Goal: Information Seeking & Learning: Learn about a topic

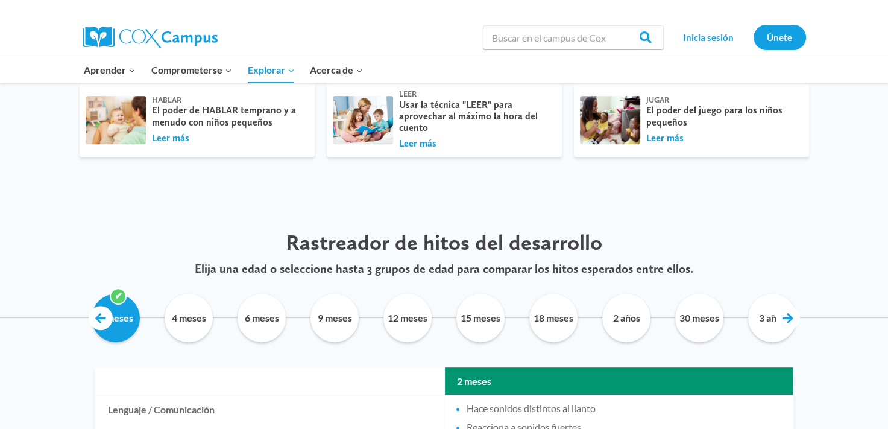
scroll to position [495, 0]
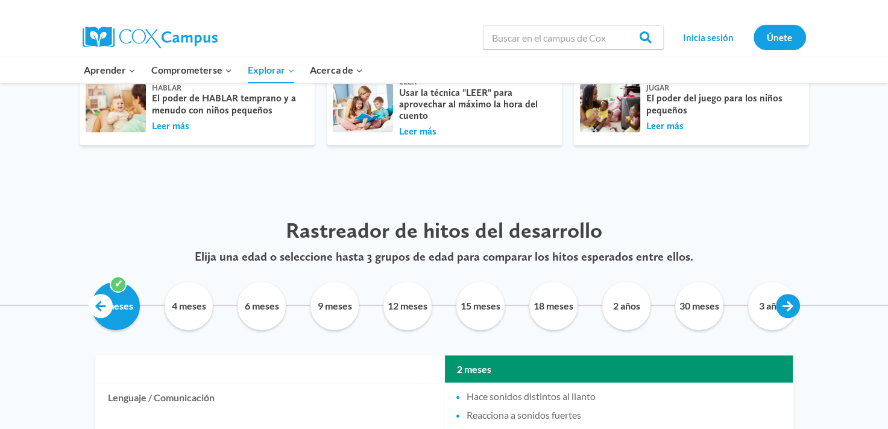
click at [796, 309] on link at bounding box center [788, 306] width 24 height 24
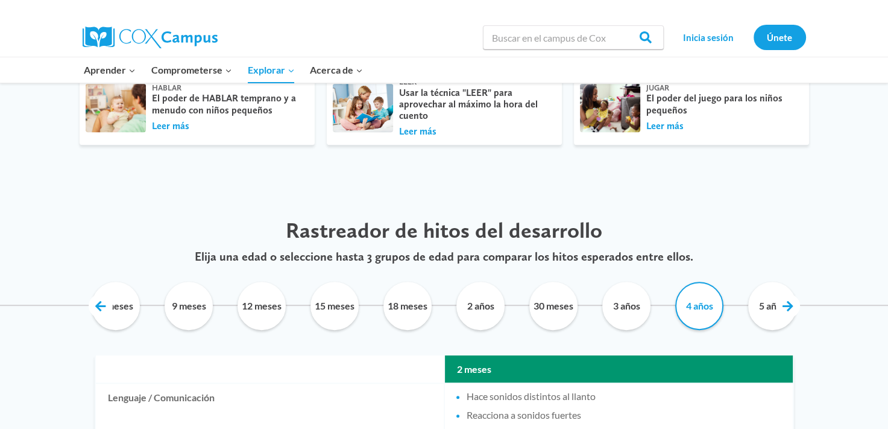
click at [709, 311] on input "4 años" at bounding box center [699, 306] width 55 height 48
checkbox input "true"
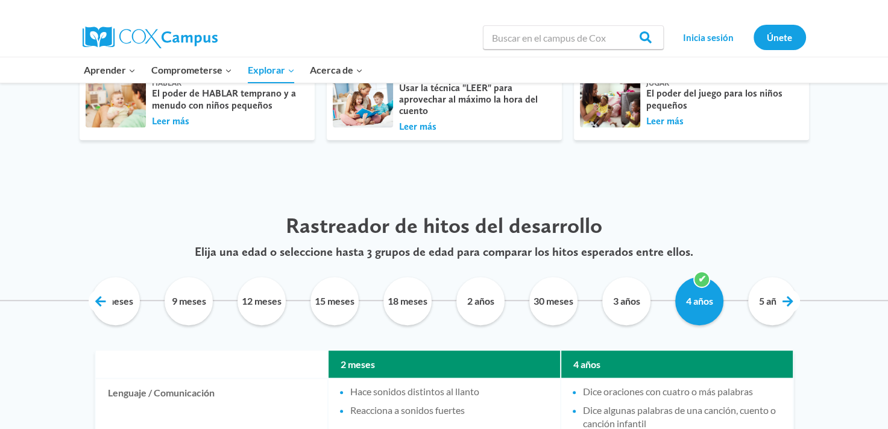
scroll to position [578, 0]
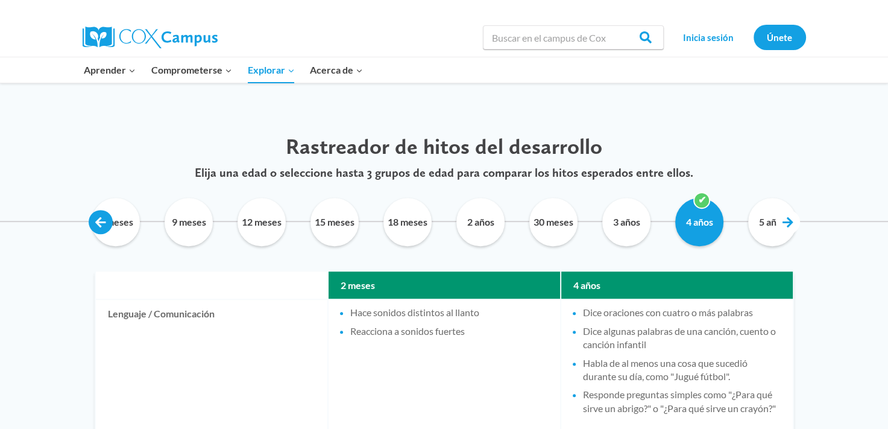
click at [99, 221] on link at bounding box center [101, 222] width 24 height 24
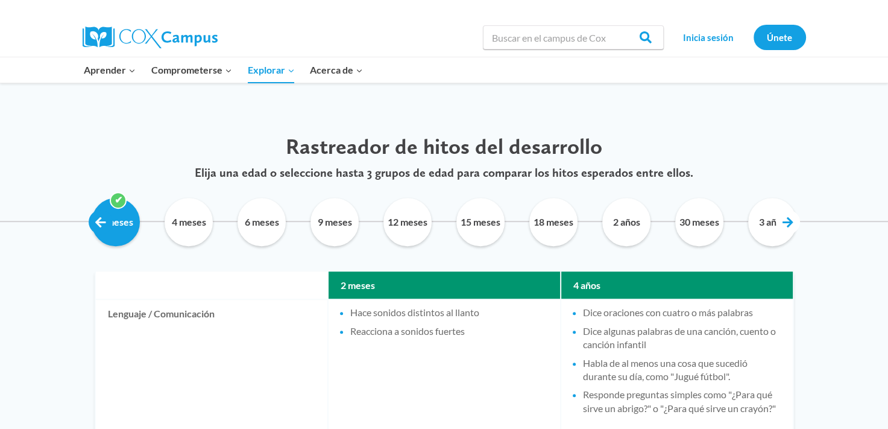
click at [99, 221] on link at bounding box center [101, 222] width 24 height 24
click at [129, 217] on input "2 meses" at bounding box center [116, 222] width 55 height 48
checkbox input "false"
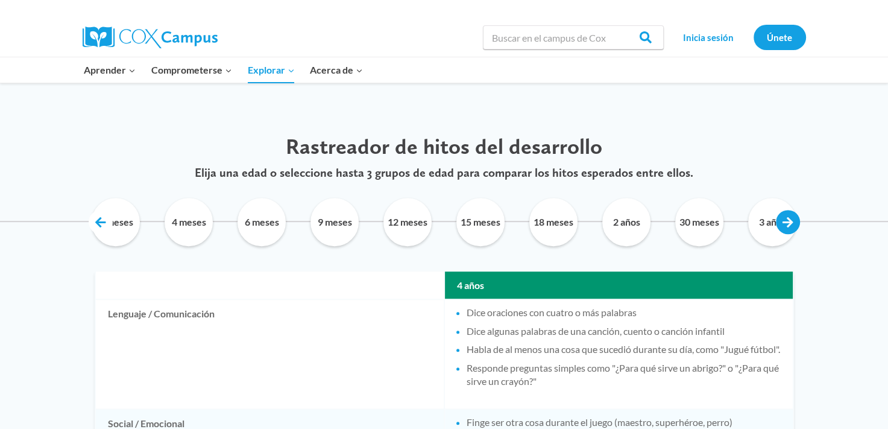
click at [783, 223] on link at bounding box center [788, 222] width 24 height 24
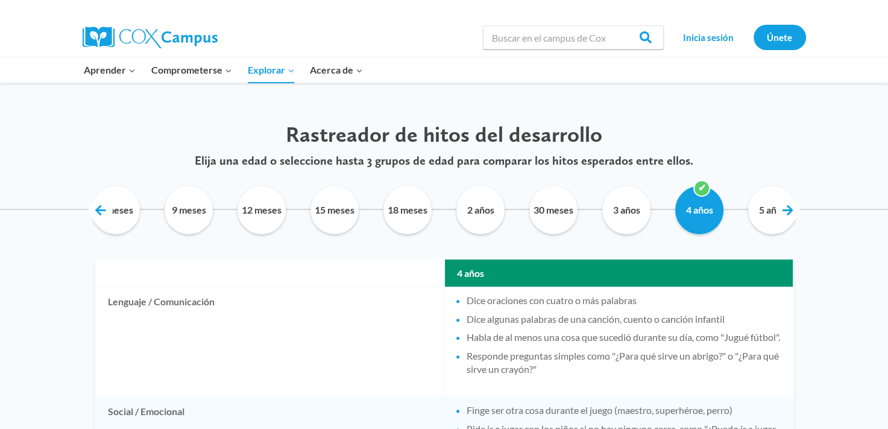
scroll to position [588, 0]
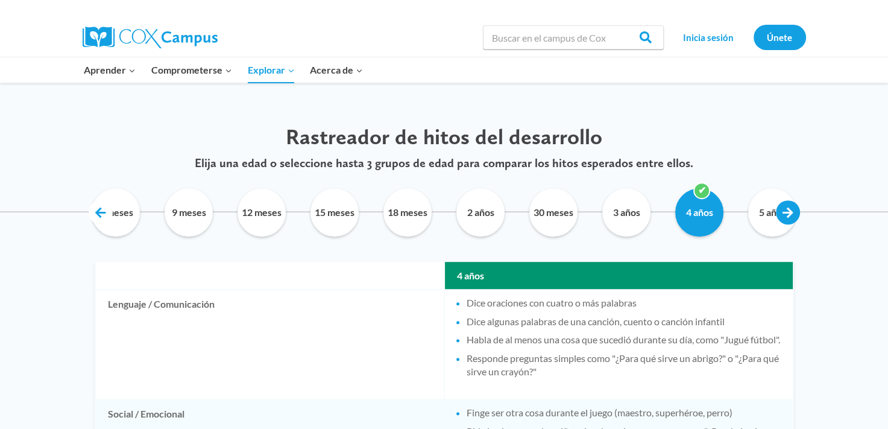
click at [783, 207] on link at bounding box center [788, 212] width 24 height 24
click at [757, 213] on input "5 años" at bounding box center [772, 212] width 55 height 48
checkbox input "true"
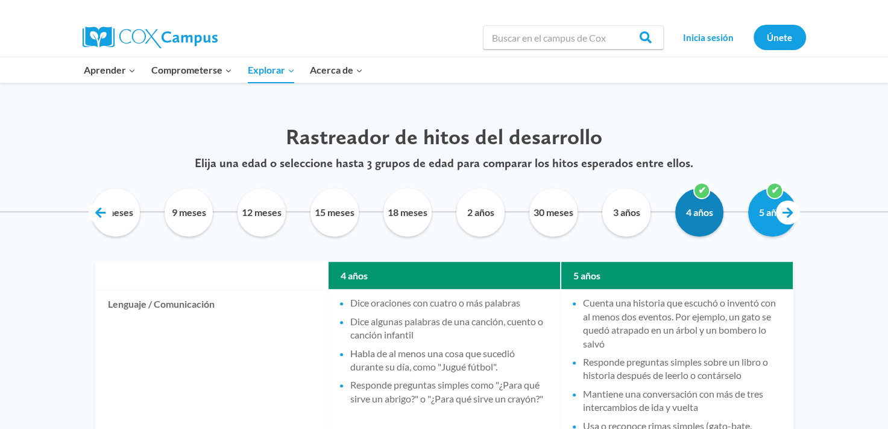
click at [702, 201] on input "4 años" at bounding box center [699, 212] width 55 height 48
checkbox input "false"
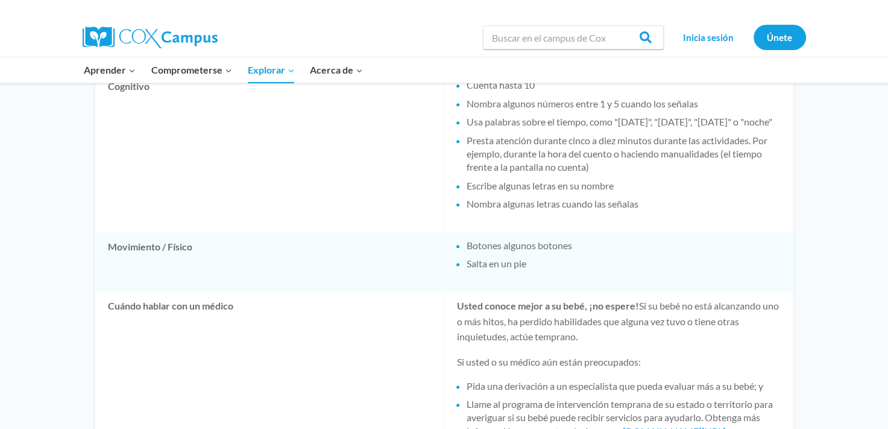
scroll to position [1023, 0]
